Goal: Transaction & Acquisition: Purchase product/service

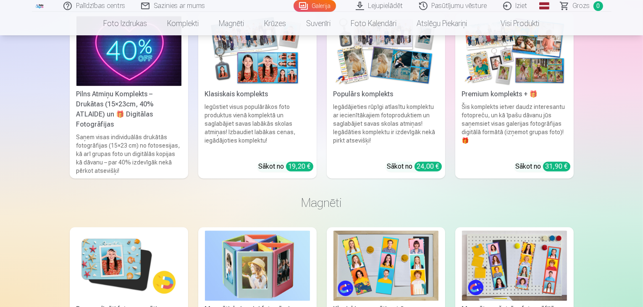
scroll to position [1798, 0]
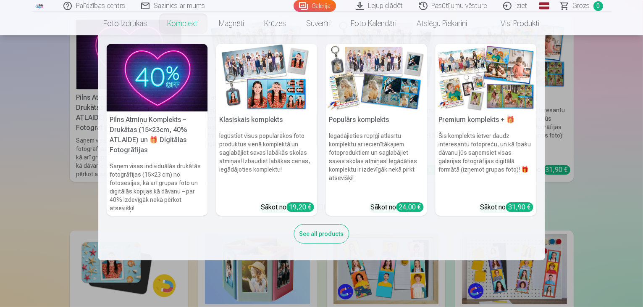
click at [260, 68] on img at bounding box center [266, 78] width 101 height 68
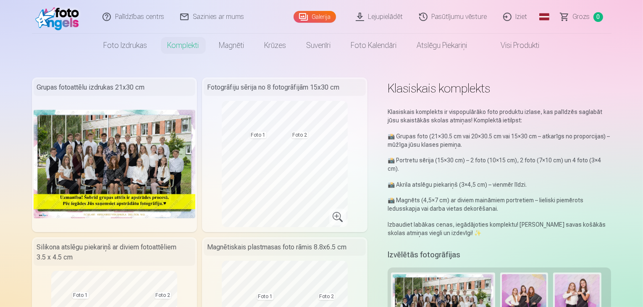
click at [122, 172] on img at bounding box center [115, 164] width 162 height 108
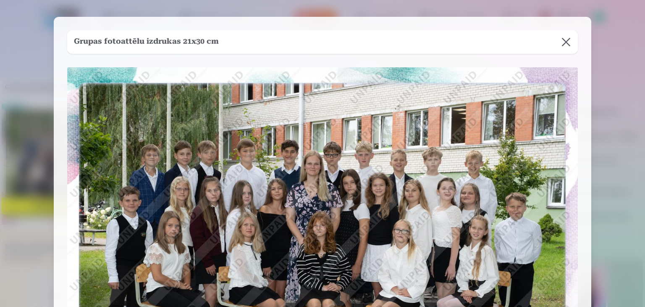
drag, startPoint x: 643, startPoint y: 48, endPoint x: 632, endPoint y: 138, distance: 91.0
click at [632, 138] on div at bounding box center [322, 153] width 645 height 307
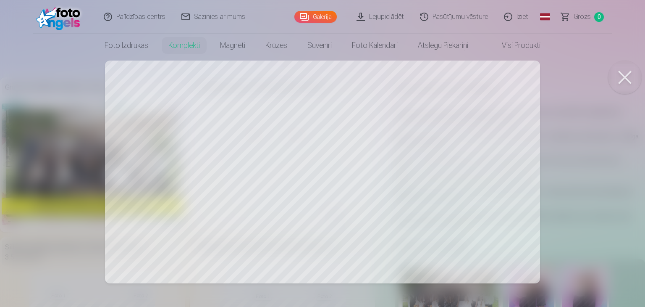
click at [425, 140] on div at bounding box center [322, 153] width 645 height 307
click at [502, 165] on div at bounding box center [322, 153] width 645 height 307
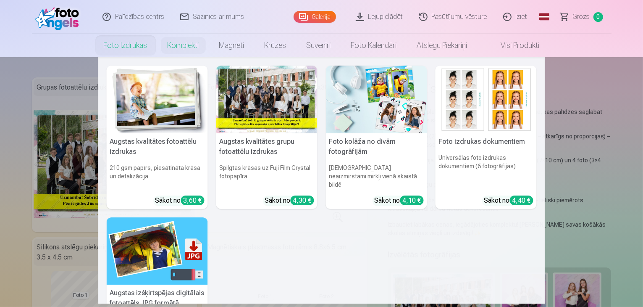
click at [118, 46] on link "Foto izdrukas" at bounding box center [126, 46] width 64 height 24
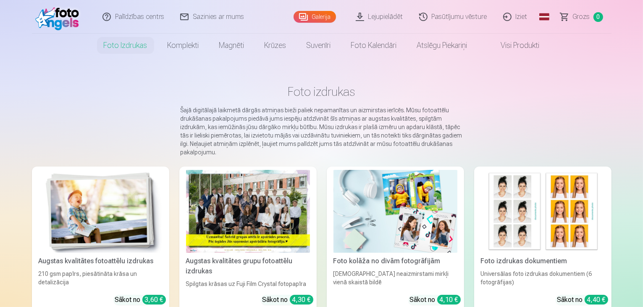
click at [311, 20] on link "Galerija" at bounding box center [315, 17] width 42 height 12
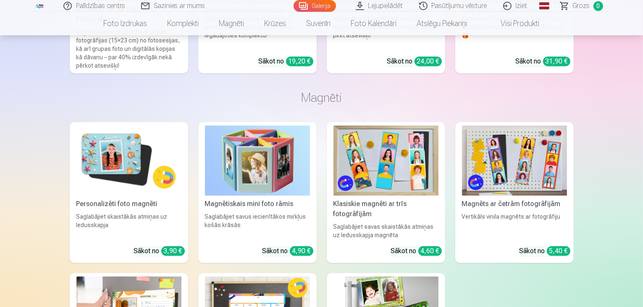
scroll to position [1932, 0]
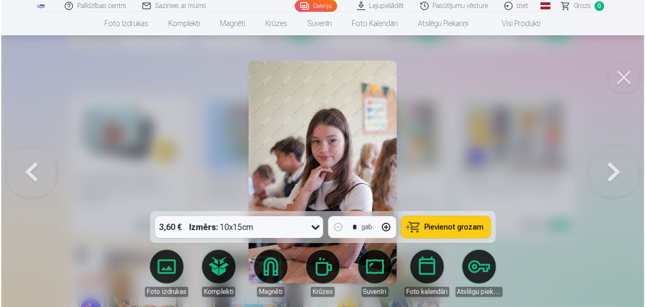
scroll to position [1937, 0]
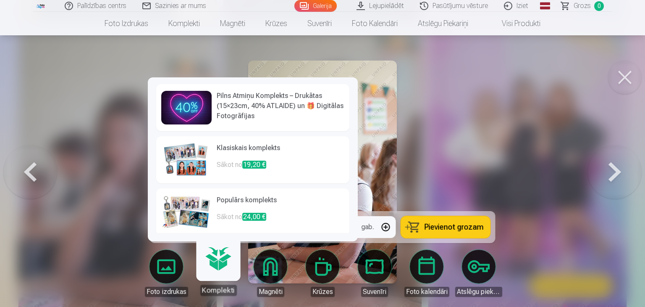
click at [211, 274] on link "Komplekti" at bounding box center [218, 270] width 52 height 52
click at [216, 288] on div "Komplekti" at bounding box center [218, 289] width 37 height 11
click at [217, 264] on link "Komplekti" at bounding box center [218, 270] width 52 height 52
click at [259, 163] on span "19,20 €" at bounding box center [254, 164] width 24 height 8
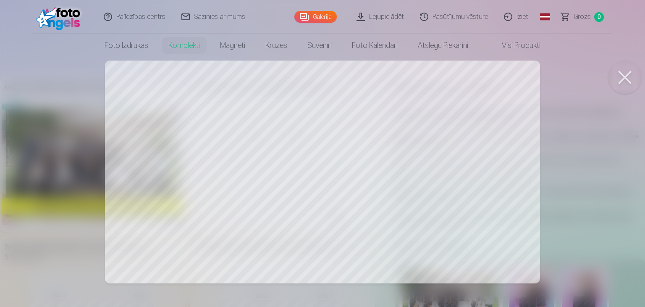
click at [373, 157] on div at bounding box center [322, 153] width 645 height 307
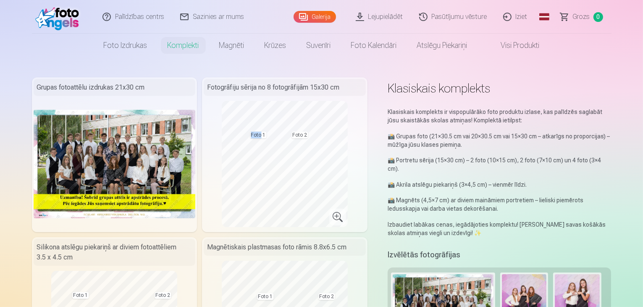
click at [368, 157] on div "Fotogrāfiju sērija no 8 fotogrāfijām 15x30 cm Foto 1 Foto 2" at bounding box center [284, 154] width 165 height 155
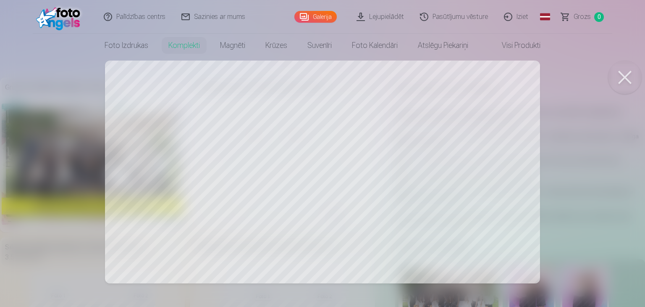
click at [485, 202] on div at bounding box center [322, 153] width 645 height 307
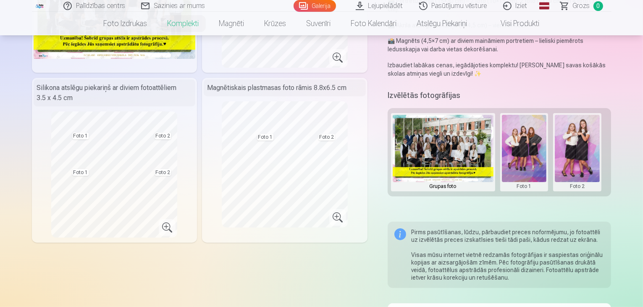
scroll to position [185, 0]
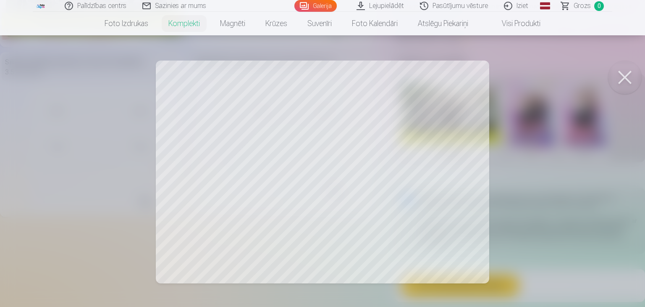
click at [423, 141] on div at bounding box center [322, 153] width 645 height 307
click at [464, 275] on div at bounding box center [322, 153] width 645 height 307
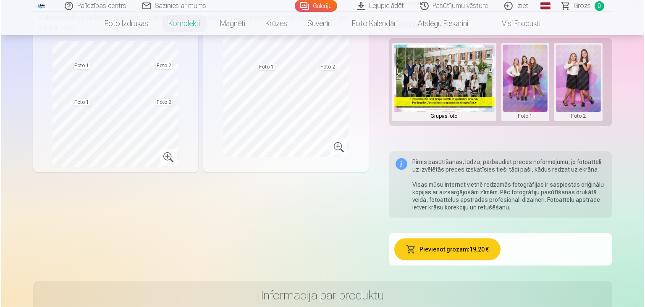
scroll to position [235, 0]
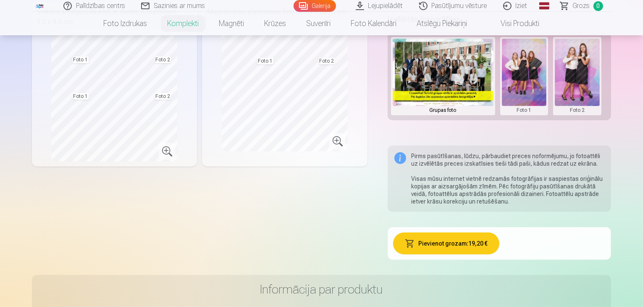
click at [451, 236] on button "Pievienot grozam : 19,20 €" at bounding box center [446, 243] width 106 height 22
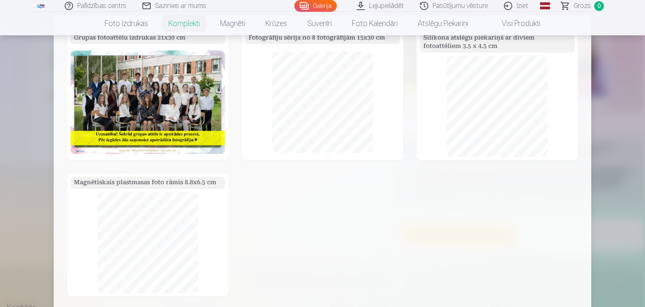
scroll to position [0, 0]
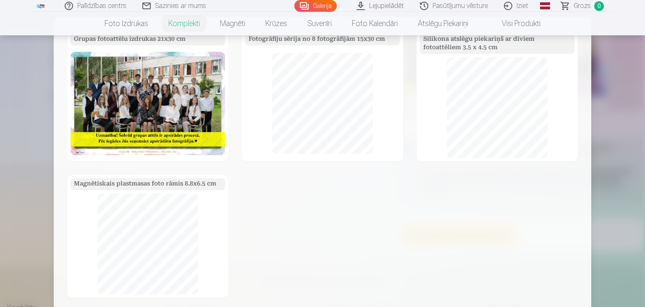
click at [511, 179] on div "Grupas fotoattēlu izdrukas 21x30 cm Fotogrāfiju sērija no 8 fotogrāfijām 15x30 …" at bounding box center [322, 163] width 511 height 267
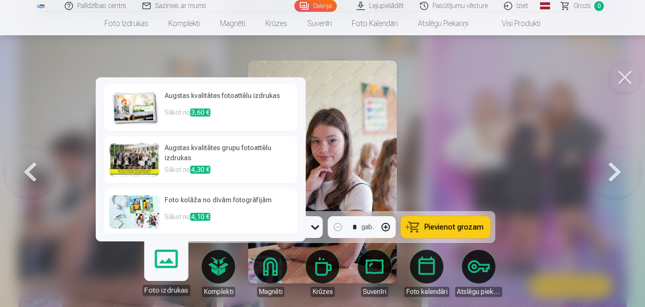
click at [171, 277] on link "Foto izdrukas" at bounding box center [166, 270] width 52 height 52
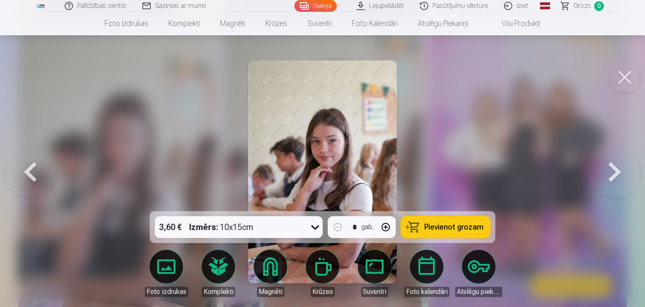
click at [614, 172] on button at bounding box center [615, 171] width 54 height 61
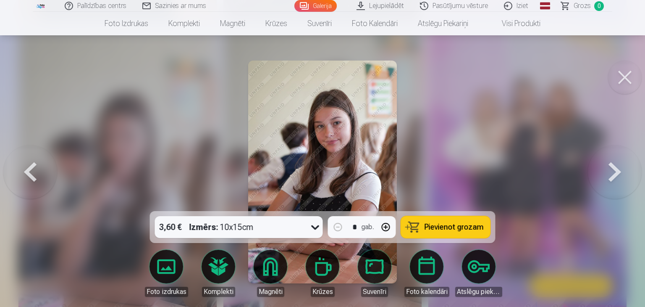
click at [614, 172] on button at bounding box center [615, 171] width 54 height 61
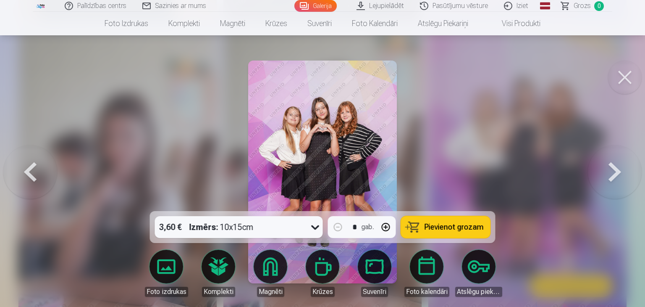
click at [614, 172] on button at bounding box center [615, 171] width 54 height 61
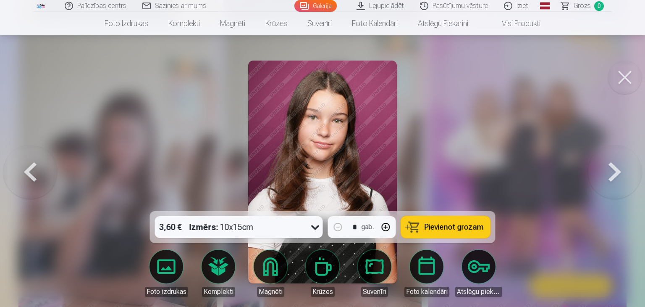
click at [614, 172] on button at bounding box center [615, 171] width 54 height 61
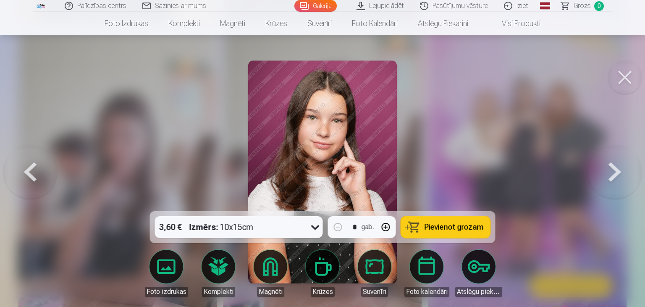
click at [614, 172] on button at bounding box center [615, 171] width 54 height 61
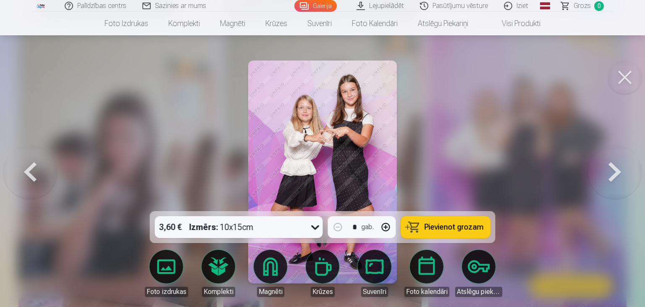
click at [624, 70] on button at bounding box center [625, 77] width 34 height 34
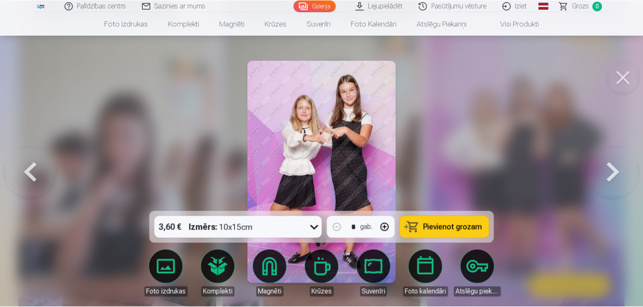
scroll to position [1932, 0]
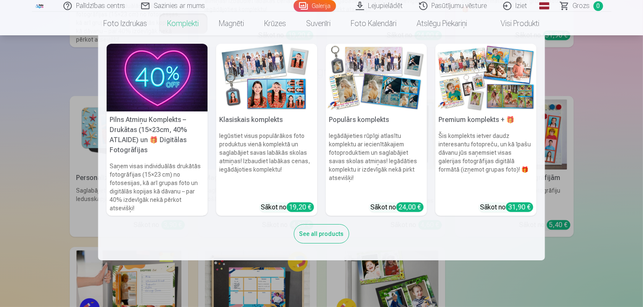
click at [370, 74] on img at bounding box center [376, 78] width 101 height 68
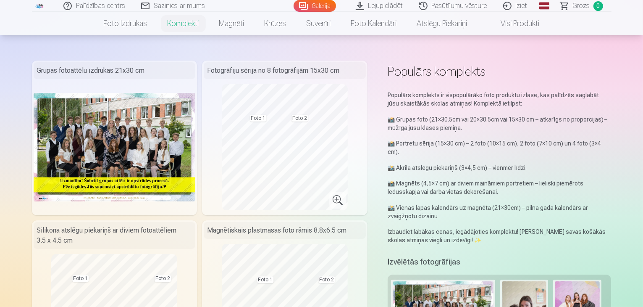
scroll to position [84, 0]
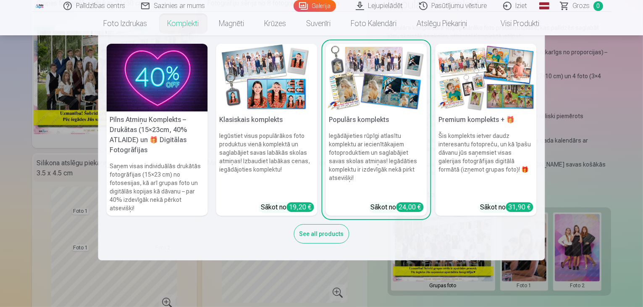
click at [254, 77] on img at bounding box center [266, 78] width 101 height 68
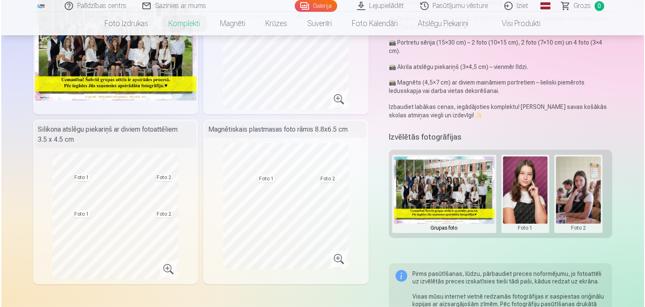
scroll to position [134, 0]
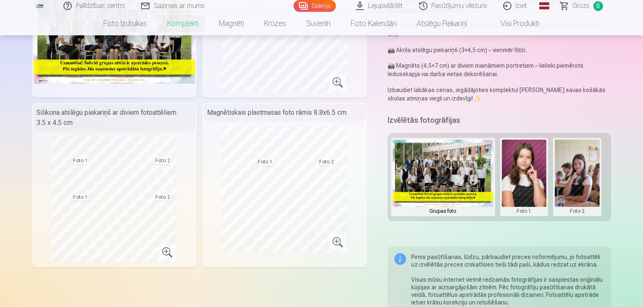
click at [534, 180] on button at bounding box center [524, 176] width 45 height 75
click at [516, 168] on button "Nomainiet foto" at bounding box center [530, 169] width 68 height 24
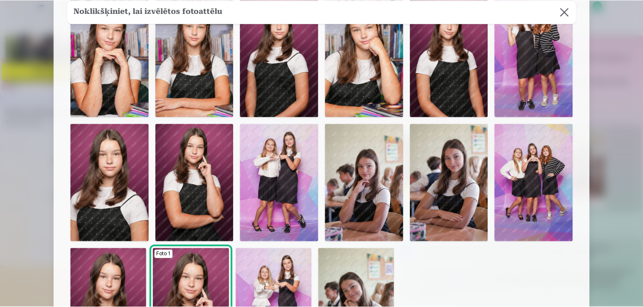
scroll to position [67, 0]
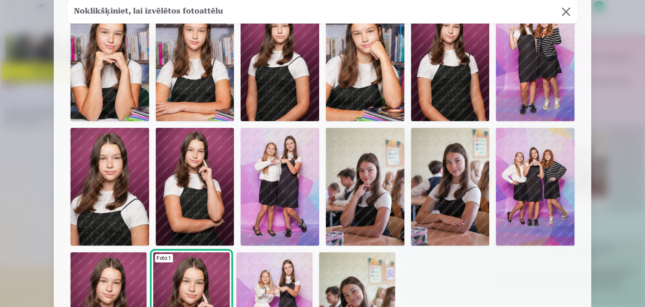
click at [375, 215] on img at bounding box center [365, 187] width 79 height 118
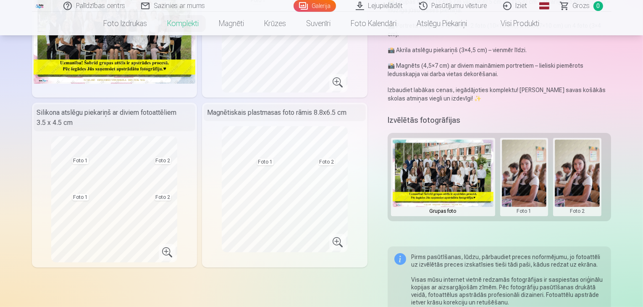
click at [585, 153] on button at bounding box center [577, 176] width 45 height 75
click at [584, 168] on button "Nomainiet foto" at bounding box center [583, 169] width 68 height 24
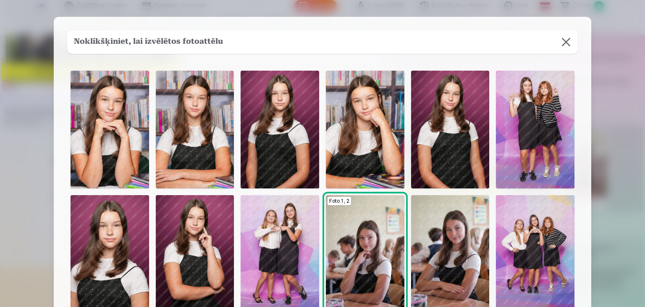
click at [524, 244] on img at bounding box center [535, 254] width 79 height 118
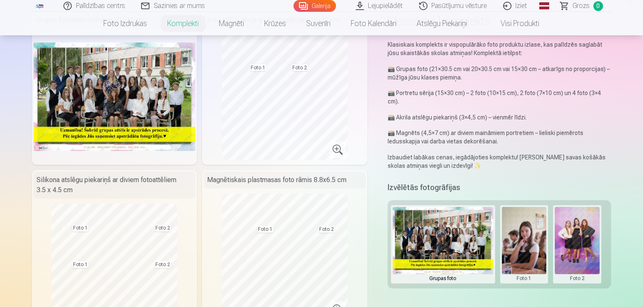
scroll to position [0, 0]
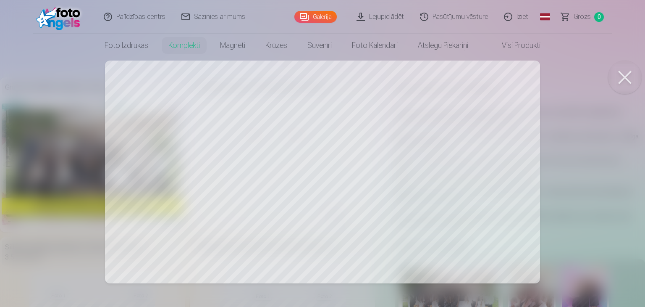
click at [615, 80] on button at bounding box center [625, 77] width 34 height 34
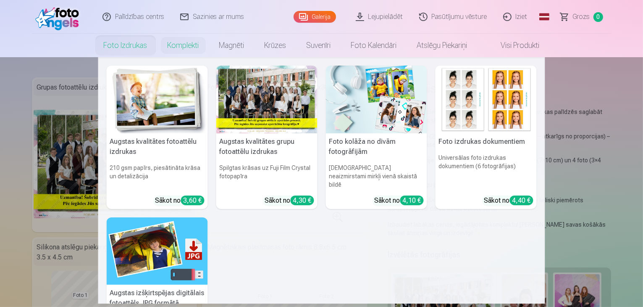
click at [147, 93] on img at bounding box center [157, 100] width 101 height 68
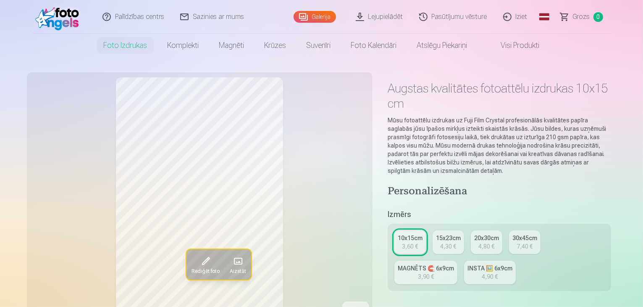
scroll to position [50, 0]
click at [32, 215] on div "Rediģēt foto Aizstāt" at bounding box center [200, 201] width 336 height 249
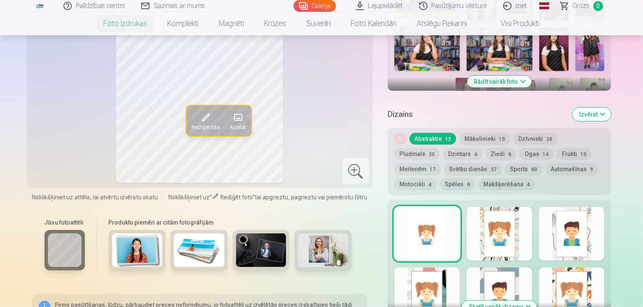
scroll to position [370, 0]
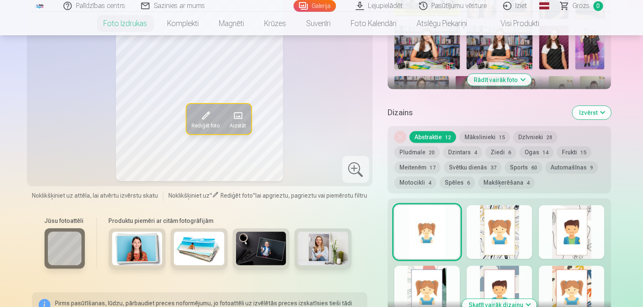
click at [524, 205] on div at bounding box center [500, 232] width 66 height 54
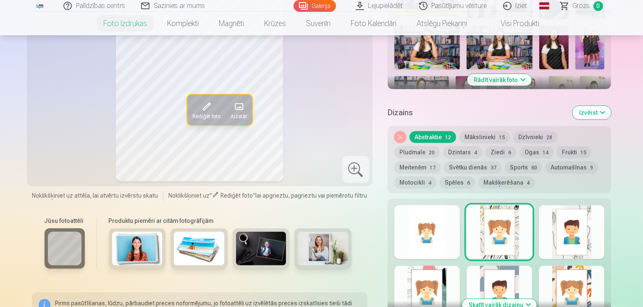
click at [591, 208] on div at bounding box center [572, 232] width 66 height 54
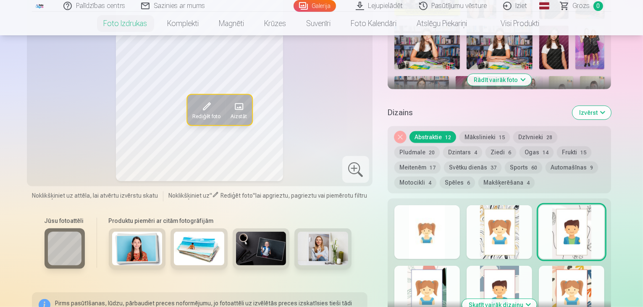
click at [579, 265] on div at bounding box center [572, 292] width 66 height 54
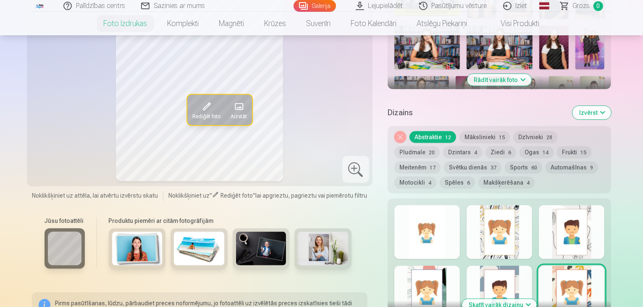
click at [524, 265] on div at bounding box center [500, 292] width 66 height 54
click at [449, 268] on div at bounding box center [427, 292] width 66 height 54
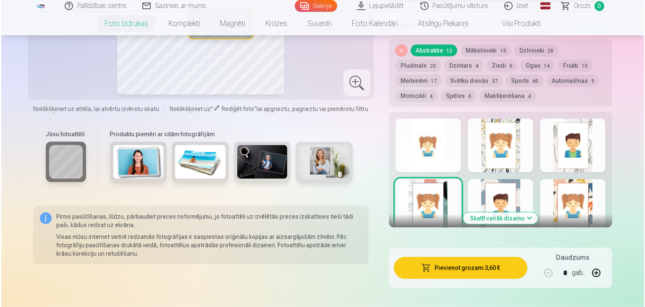
scroll to position [521, 0]
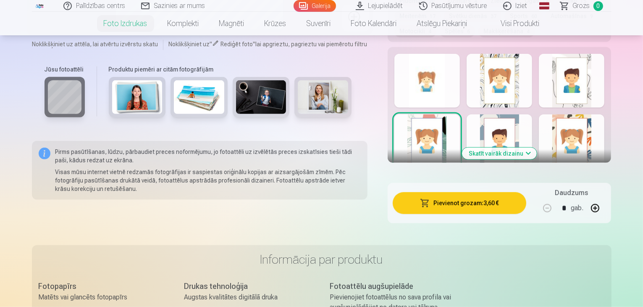
click at [488, 192] on button "Pievienot grozam : 3,60 €" at bounding box center [460, 203] width 134 height 22
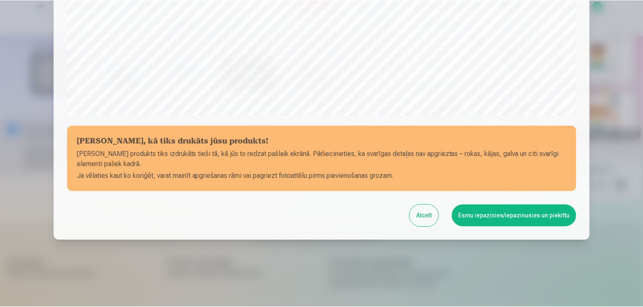
scroll to position [298, 0]
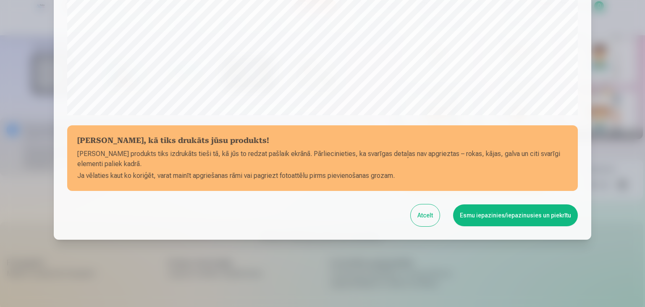
click at [484, 220] on button "Esmu iepazinies/iepazinusies un piekrītu" at bounding box center [515, 215] width 125 height 22
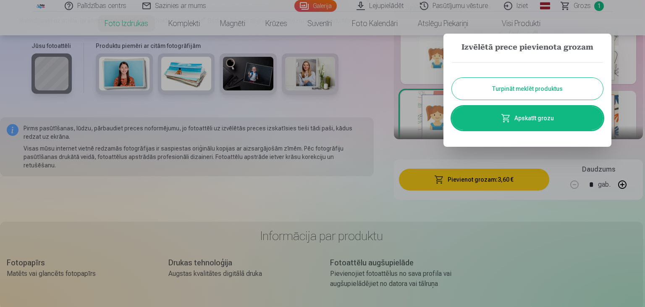
click at [512, 87] on button "Turpināt meklēt produktus" at bounding box center [527, 89] width 151 height 22
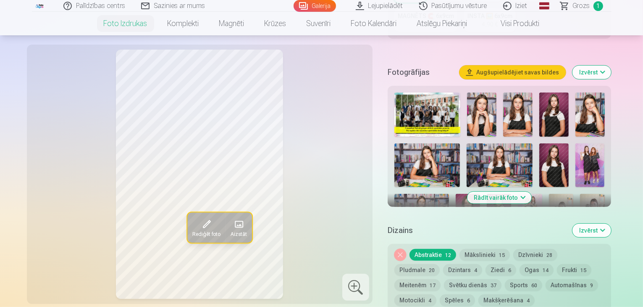
scroll to position [235, 0]
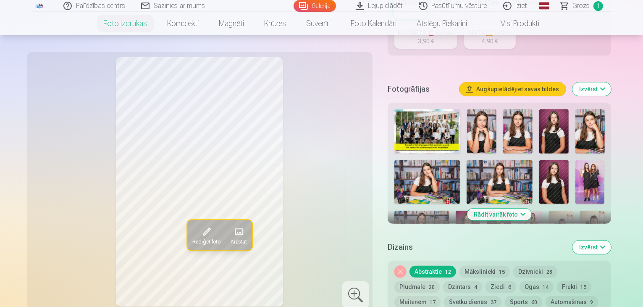
click at [417, 109] on img at bounding box center [427, 131] width 66 height 44
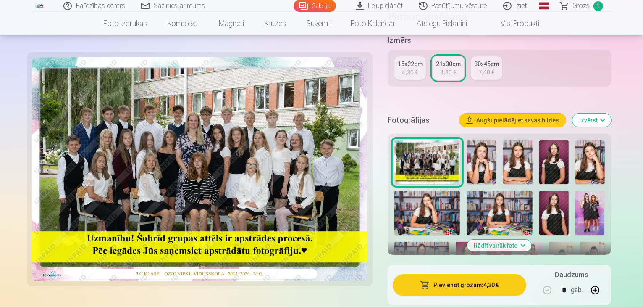
scroll to position [202, 0]
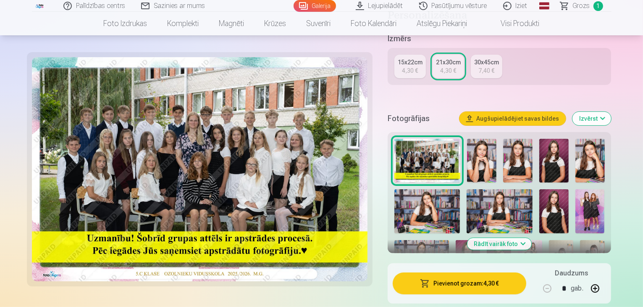
click at [430, 279] on span "button" at bounding box center [425, 283] width 10 height 8
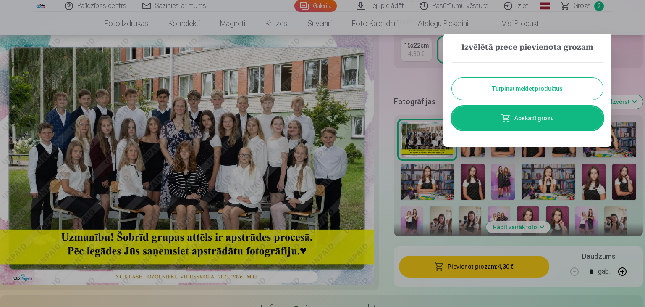
click at [518, 88] on button "Turpināt meklēt produktus" at bounding box center [527, 89] width 151 height 22
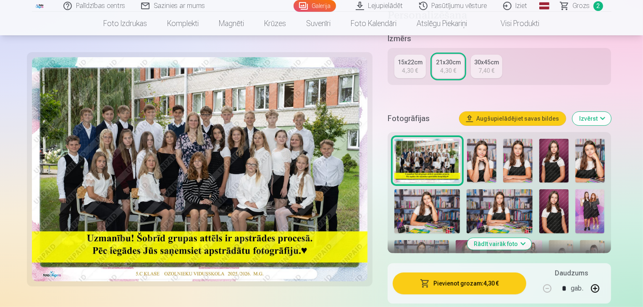
click at [417, 283] on img at bounding box center [405, 300] width 22 height 34
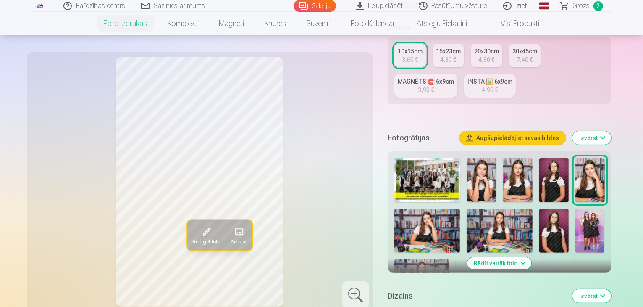
scroll to position [202, 0]
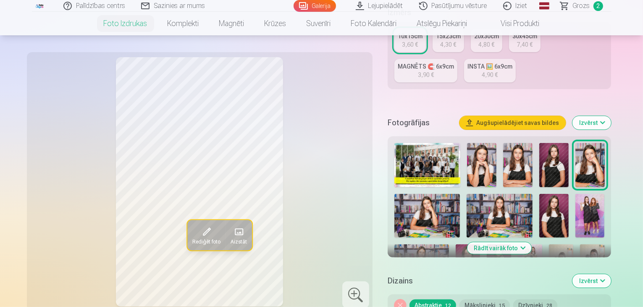
click at [513, 242] on button "Rādīt vairāk foto" at bounding box center [500, 248] width 64 height 12
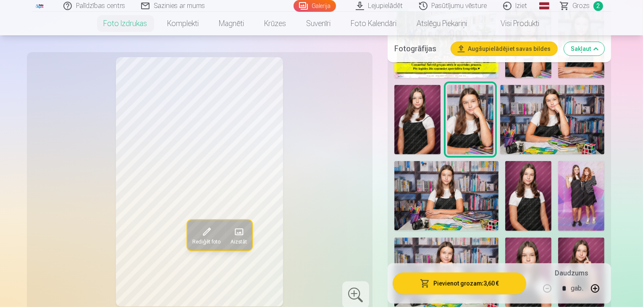
scroll to position [386, 0]
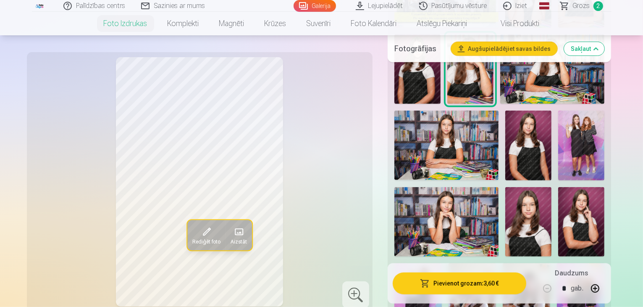
click at [604, 263] on img at bounding box center [580, 298] width 47 height 71
click at [386, 217] on div "Rediģēt foto Aizstāt Noklikšķiniet uz attēla, lai atvērtu izvērstu skatu Noklik…" at bounding box center [322, 203] width 580 height 1024
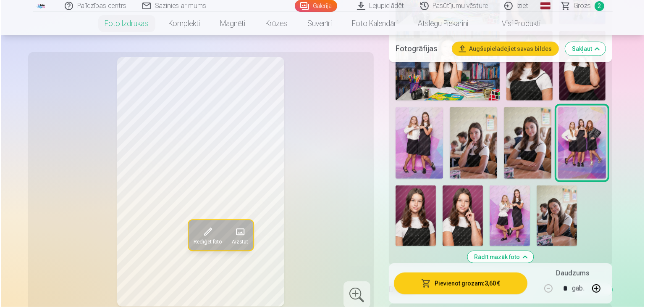
scroll to position [554, 0]
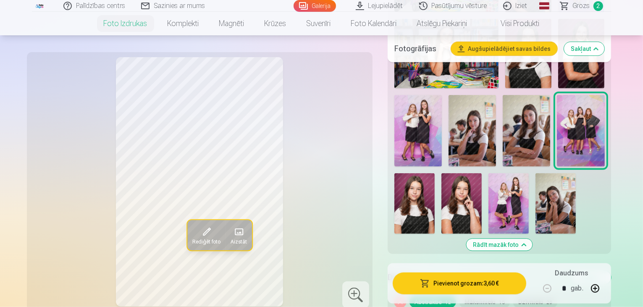
click at [433, 279] on button "Pievienot grozam : 3,60 €" at bounding box center [460, 283] width 134 height 22
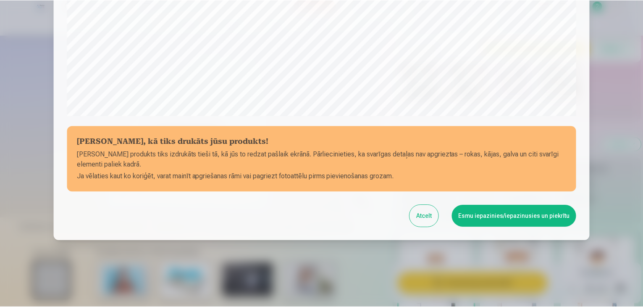
scroll to position [298, 0]
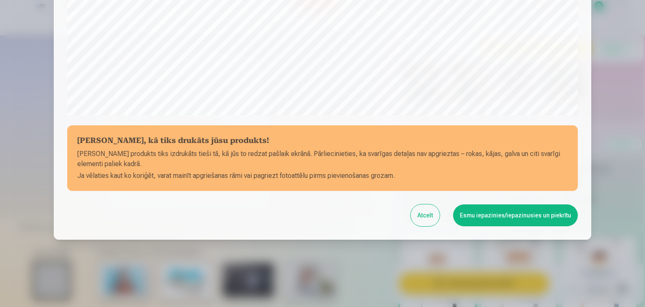
click at [522, 217] on button "Esmu iepazinies/iepazinusies un piekrītu" at bounding box center [515, 215] width 125 height 22
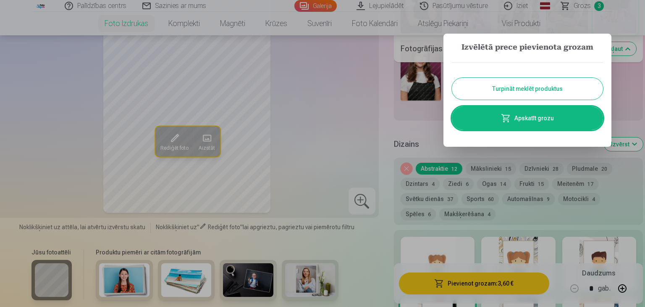
click at [536, 86] on button "Turpināt meklēt produktus" at bounding box center [527, 89] width 151 height 22
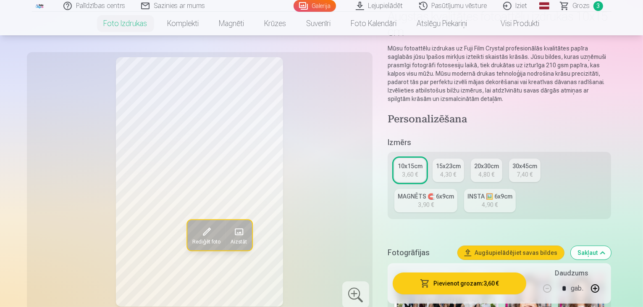
scroll to position [0, 0]
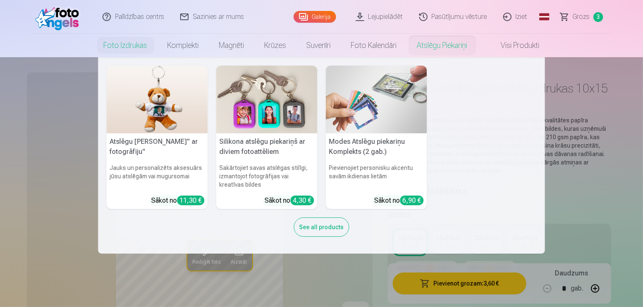
click at [430, 43] on link "Atslēgu piekariņi" at bounding box center [442, 46] width 71 height 24
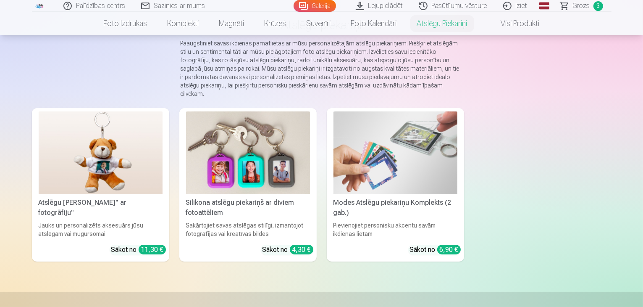
scroll to position [67, 0]
click at [265, 151] on img at bounding box center [248, 152] width 124 height 83
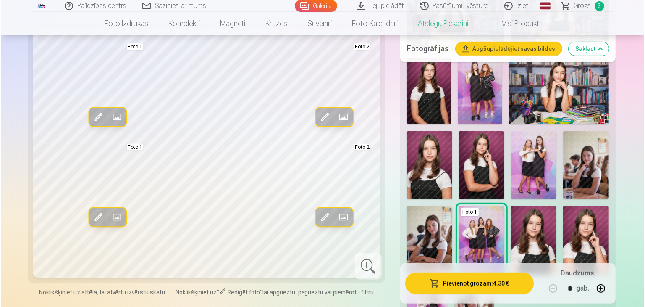
scroll to position [386, 0]
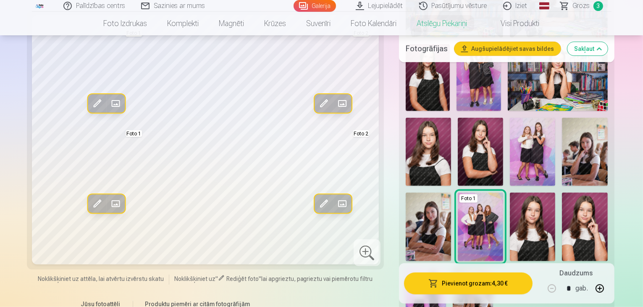
click at [451, 192] on img at bounding box center [428, 226] width 45 height 68
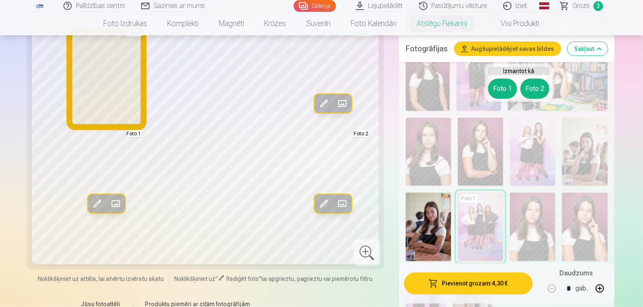
click at [499, 90] on button "Foto 1" at bounding box center [502, 89] width 29 height 20
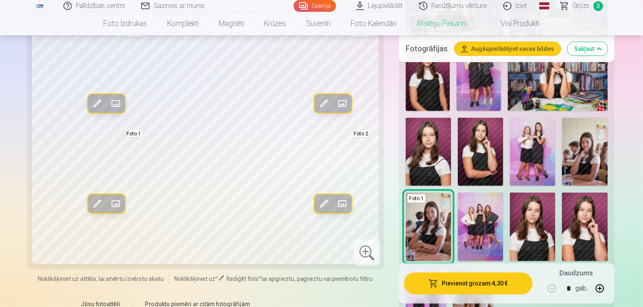
click at [493, 268] on img at bounding box center [473, 298] width 40 height 60
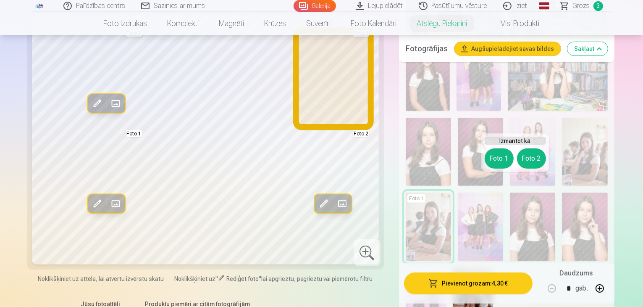
click at [528, 157] on button "Foto 2" at bounding box center [531, 158] width 29 height 20
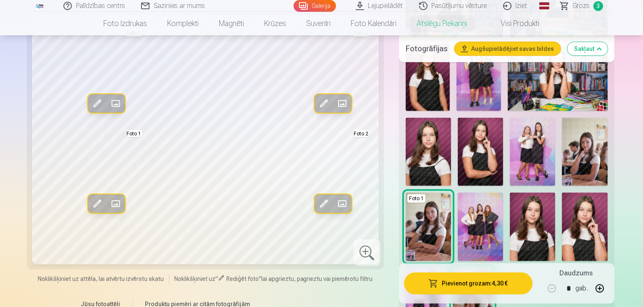
click at [458, 285] on button "Pievienot grozam : 4,30 €" at bounding box center [468, 283] width 129 height 22
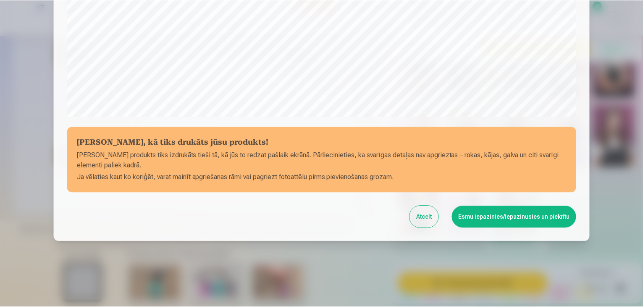
scroll to position [298, 0]
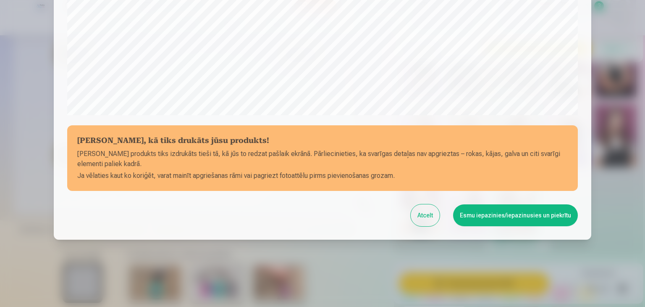
click at [519, 221] on button "Esmu iepazinies/iepazinusies un piekrītu" at bounding box center [515, 215] width 125 height 22
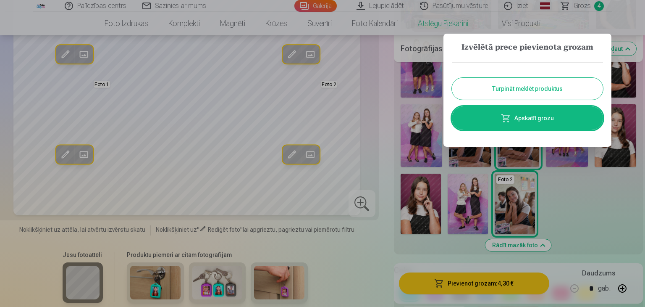
click at [536, 113] on link "Apskatīt grozu" at bounding box center [527, 118] width 151 height 24
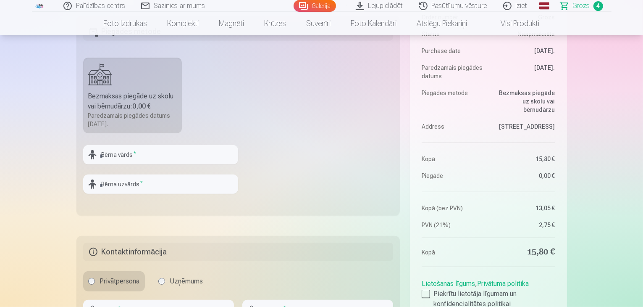
scroll to position [286, 0]
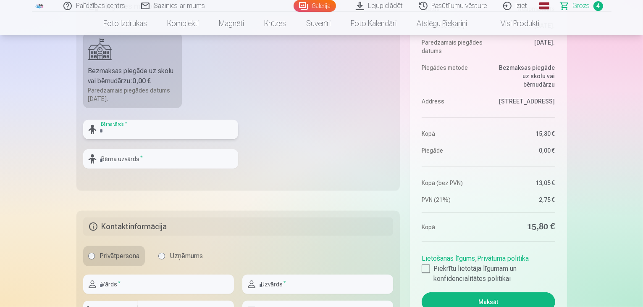
click at [124, 138] on input "text" at bounding box center [160, 129] width 155 height 19
type input "*******"
type input "******"
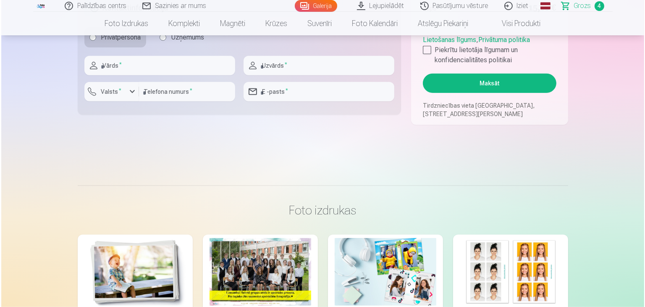
scroll to position [447, 0]
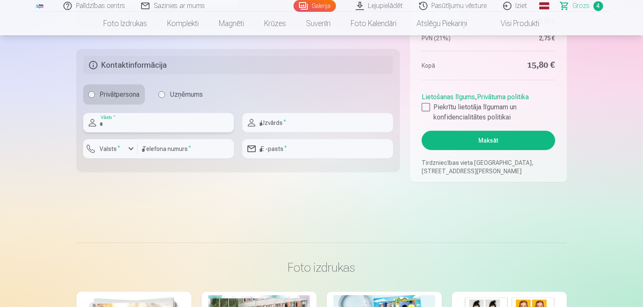
click at [137, 131] on input "text" at bounding box center [158, 122] width 151 height 19
type input "****"
type input "******"
type input "**********"
click at [172, 143] on input "number" at bounding box center [186, 148] width 96 height 19
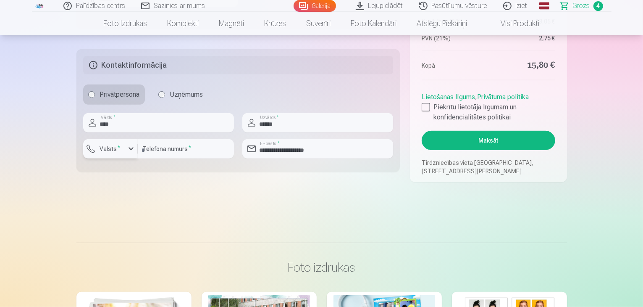
click at [122, 147] on label "Valsts *" at bounding box center [110, 148] width 27 height 8
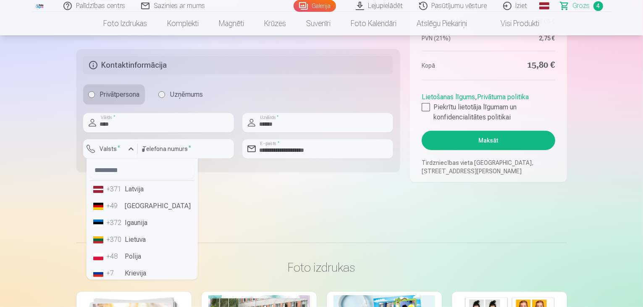
click at [118, 193] on li "+371 Latvija" at bounding box center [142, 189] width 105 height 17
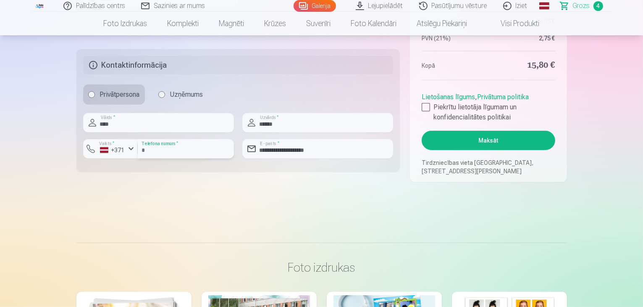
click at [169, 147] on input "number" at bounding box center [186, 148] width 96 height 19
type input "********"
click at [425, 105] on div at bounding box center [426, 107] width 8 height 8
click at [444, 137] on button "Maksāt" at bounding box center [488, 140] width 133 height 19
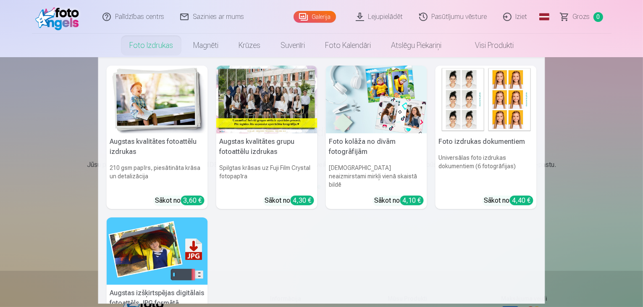
click at [150, 39] on link "Foto izdrukas" at bounding box center [151, 46] width 64 height 24
